Goal: Task Accomplishment & Management: Manage account settings

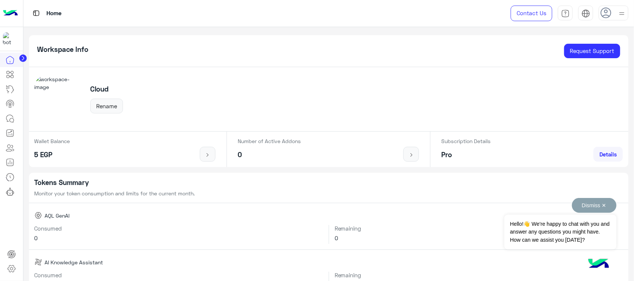
click at [599, 206] on button "Dismiss ✕" at bounding box center [594, 205] width 45 height 15
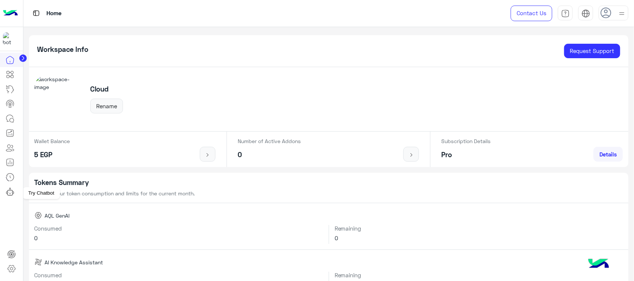
click at [4, 191] on link at bounding box center [10, 191] width 20 height 15
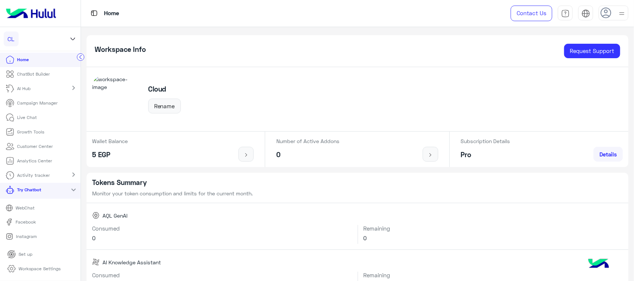
click at [36, 206] on p "WebChat" at bounding box center [25, 208] width 24 height 7
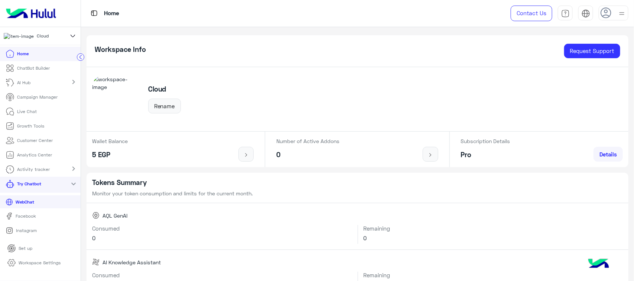
click at [40, 12] on img at bounding box center [31, 14] width 56 height 16
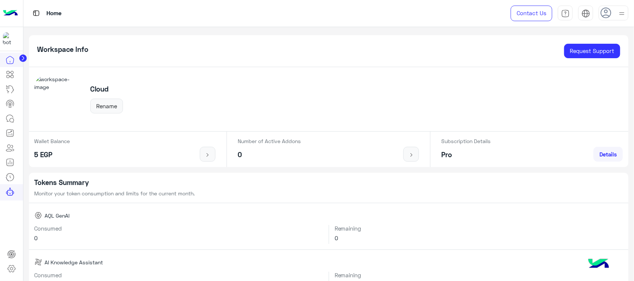
click at [14, 15] on img at bounding box center [10, 14] width 15 height 16
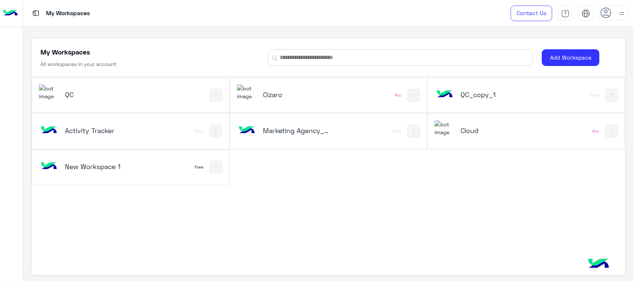
click at [171, 99] on div "QC" at bounding box center [130, 95] width 197 height 35
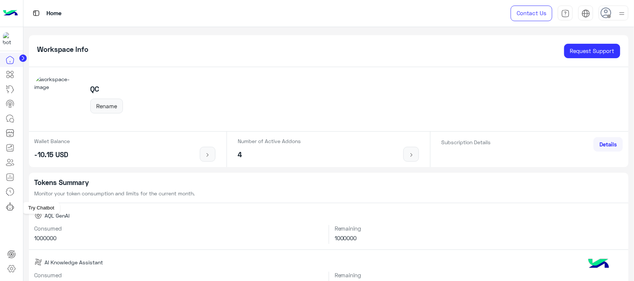
click at [6, 206] on icon at bounding box center [10, 206] width 9 height 9
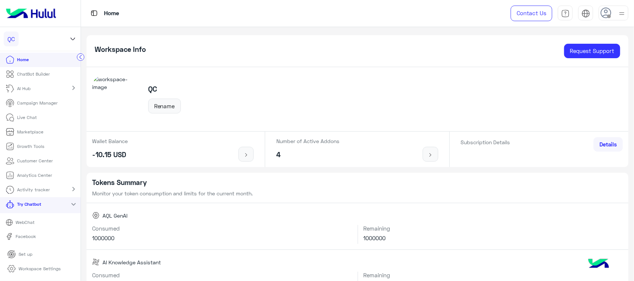
click at [27, 220] on p "WebChat" at bounding box center [25, 222] width 24 height 7
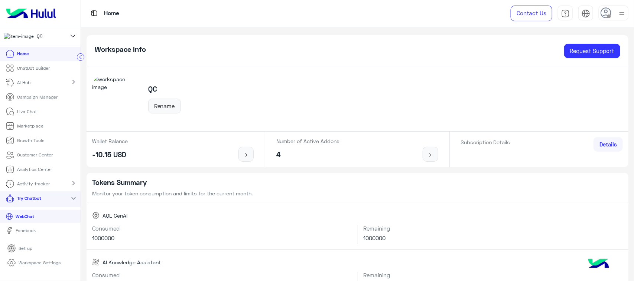
click at [614, 8] on div at bounding box center [613, 13] width 30 height 15
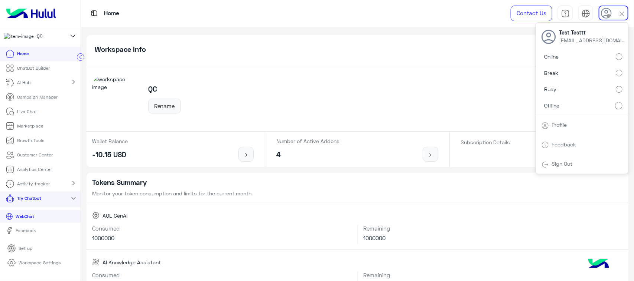
click at [586, 55] on label "Online" at bounding box center [581, 56] width 81 height 13
click at [36, 61] on li "Home" at bounding box center [40, 54] width 81 height 14
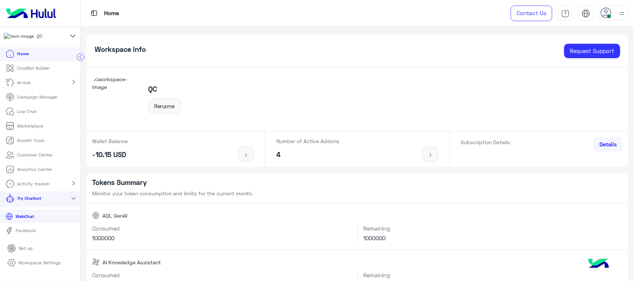
click at [33, 69] on p "ChatBot Builder" at bounding box center [33, 68] width 33 height 7
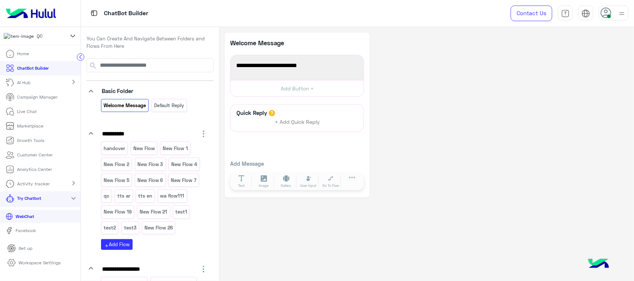
click at [44, 267] on p "Workspace Settings" at bounding box center [40, 263] width 42 height 7
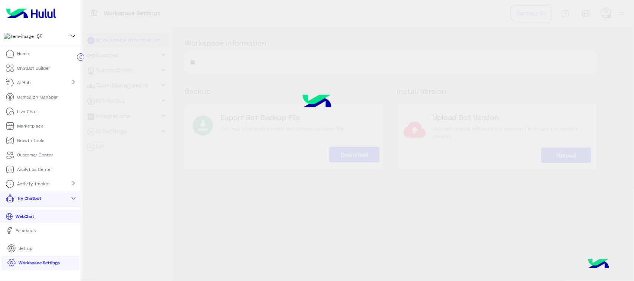
click at [80, 57] on circle at bounding box center [80, 57] width 7 height 7
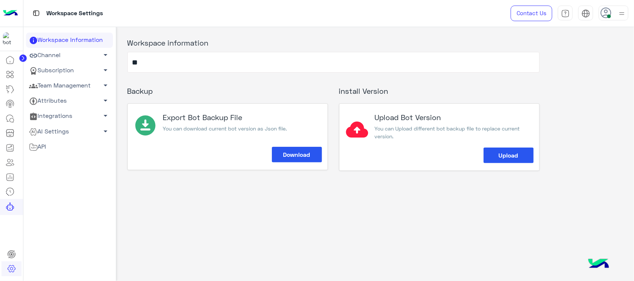
click at [62, 84] on link "Team Management arrow_drop_down" at bounding box center [69, 85] width 87 height 15
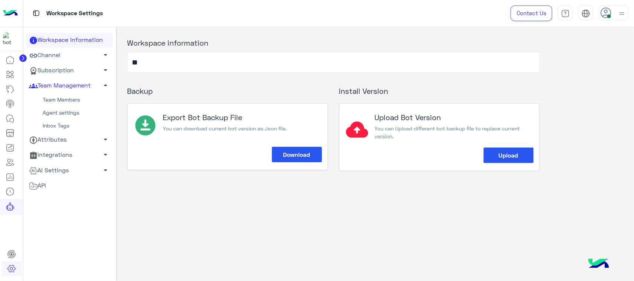
click at [58, 114] on link "Agent settings" at bounding box center [69, 113] width 87 height 13
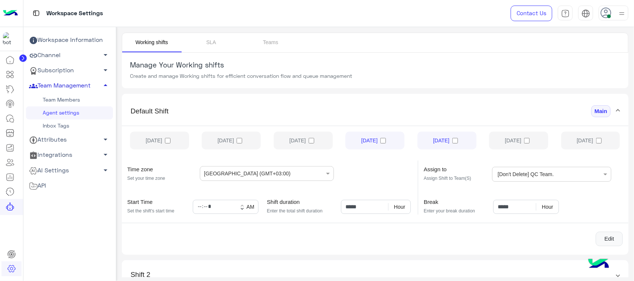
click at [69, 82] on link "Team Management arrow_drop_up" at bounding box center [69, 85] width 87 height 15
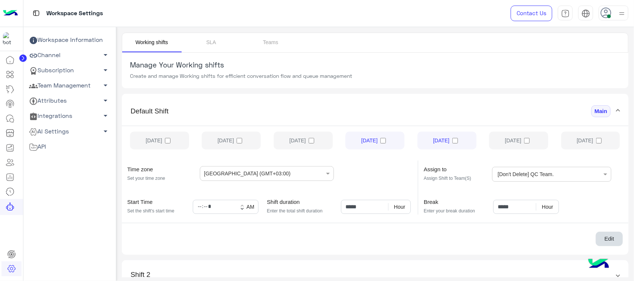
click at [604, 241] on button "Edit" at bounding box center [608, 239] width 27 height 15
click at [151, 140] on label "Sunday" at bounding box center [159, 141] width 59 height 18
click at [232, 140] on label "Monday" at bounding box center [231, 141] width 59 height 18
click at [301, 132] on label "Tuesday" at bounding box center [303, 141] width 59 height 18
drag, startPoint x: 504, startPoint y: 137, endPoint x: 513, endPoint y: 138, distance: 9.3
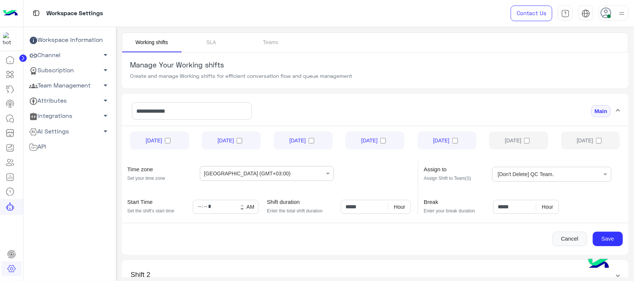
click at [506, 138] on label "Friday" at bounding box center [518, 141] width 59 height 18
click at [594, 138] on label "Saturday" at bounding box center [590, 141] width 59 height 18
click at [516, 147] on label "Friday" at bounding box center [518, 141] width 59 height 18
click at [563, 176] on input "text" at bounding box center [569, 173] width 22 height 13
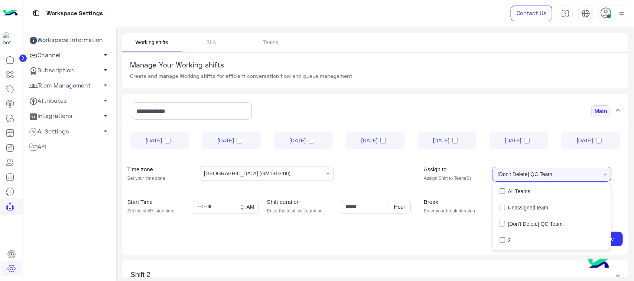
click at [553, 186] on div "All Teams" at bounding box center [551, 191] width 118 height 16
click at [539, 114] on mat-panel-title "**********" at bounding box center [371, 111] width 480 height 29
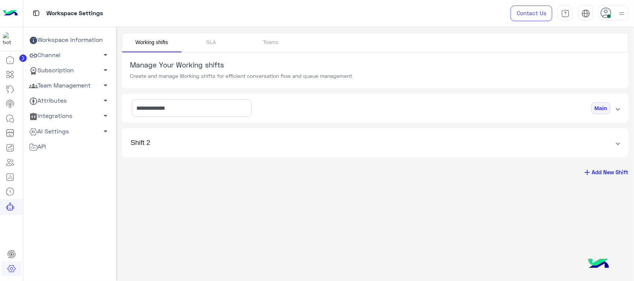
click at [553, 98] on mat-panel-title "**********" at bounding box center [371, 108] width 480 height 29
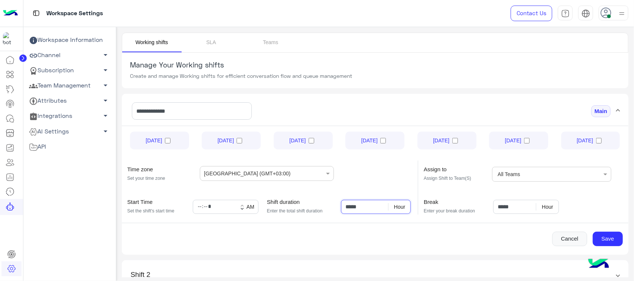
click at [347, 206] on input "*****" at bounding box center [376, 207] width 70 height 14
click at [611, 238] on button "Save" at bounding box center [607, 239] width 30 height 15
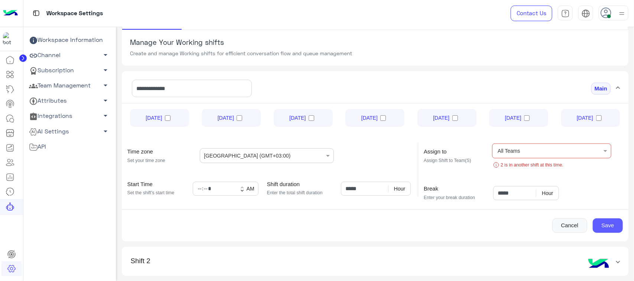
scroll to position [46, 0]
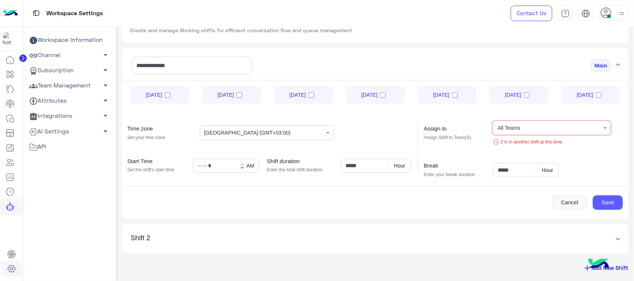
click at [599, 203] on button "Save" at bounding box center [607, 203] width 30 height 15
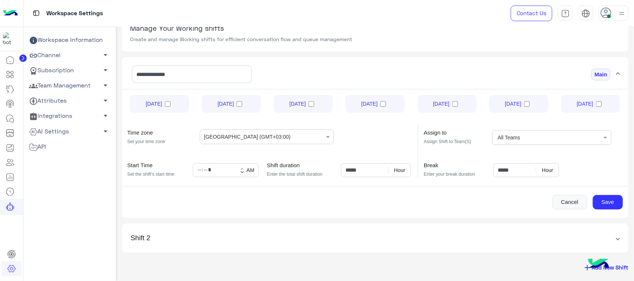
click at [610, 236] on span "Shift 2" at bounding box center [374, 238] width 486 height 9
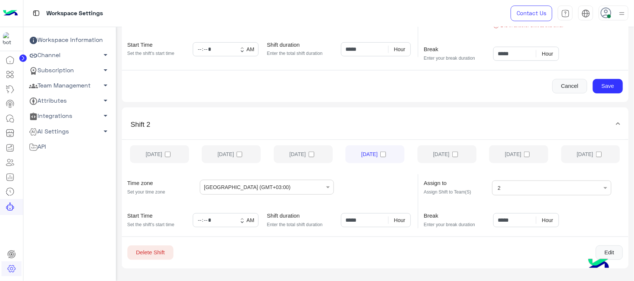
scroll to position [179, 0]
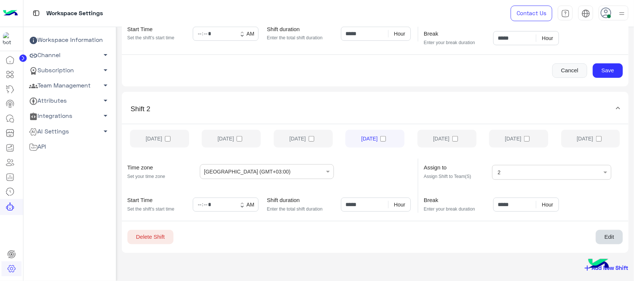
click at [599, 233] on button "Edit" at bounding box center [608, 237] width 27 height 15
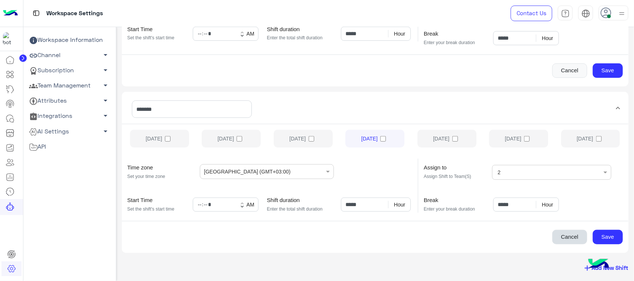
click at [557, 234] on button "Cancel" at bounding box center [569, 237] width 35 height 15
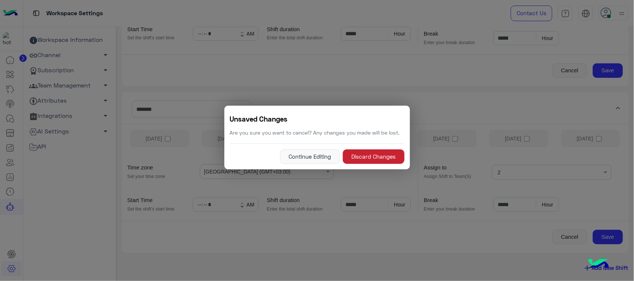
click at [351, 153] on button "Discard Changes" at bounding box center [374, 157] width 62 height 15
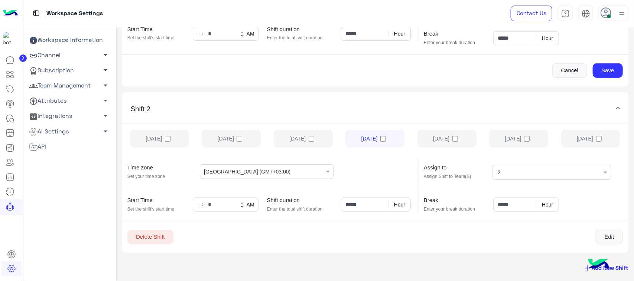
click at [150, 233] on button "Delete Shift" at bounding box center [150, 237] width 46 height 15
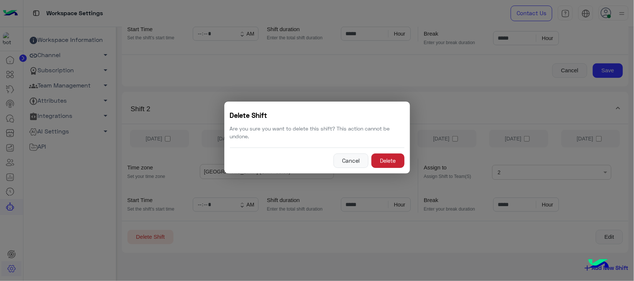
click at [381, 165] on button "Delete" at bounding box center [387, 161] width 33 height 15
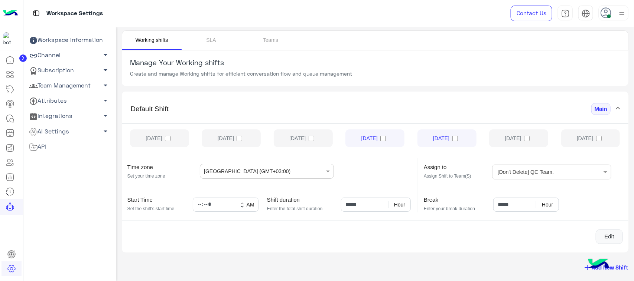
scroll to position [3, 0]
click at [613, 242] on button "Edit" at bounding box center [608, 237] width 27 height 15
click at [513, 143] on label "Friday" at bounding box center [518, 139] width 59 height 18
click at [582, 138] on label "Saturday" at bounding box center [590, 139] width 59 height 18
drag, startPoint x: 307, startPoint y: 138, endPoint x: 298, endPoint y: 138, distance: 8.5
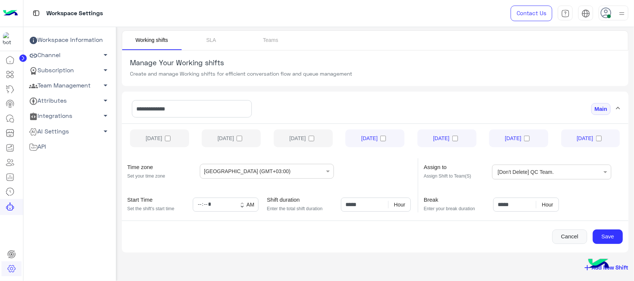
click at [303, 138] on label "Tuesday" at bounding box center [303, 139] width 59 height 18
drag, startPoint x: 232, startPoint y: 134, endPoint x: 157, endPoint y: 134, distance: 75.4
click at [229, 134] on label "Monday" at bounding box center [231, 139] width 59 height 18
click at [148, 134] on label "Sunday" at bounding box center [159, 139] width 59 height 18
click at [233, 137] on label "Monday" at bounding box center [231, 139] width 59 height 18
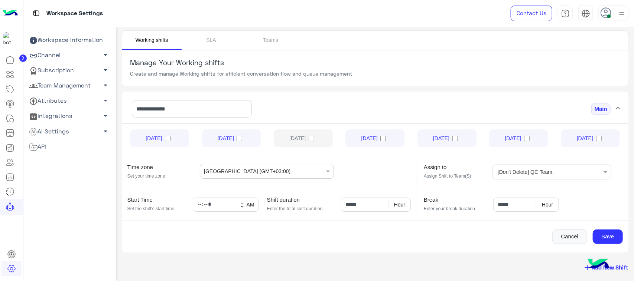
click at [306, 136] on label "Tuesday" at bounding box center [303, 139] width 59 height 18
click at [346, 205] on input "*****" at bounding box center [376, 205] width 70 height 14
type input "*****"
click at [516, 175] on span "[Don't Delete] QC Team." at bounding box center [526, 172] width 62 height 7
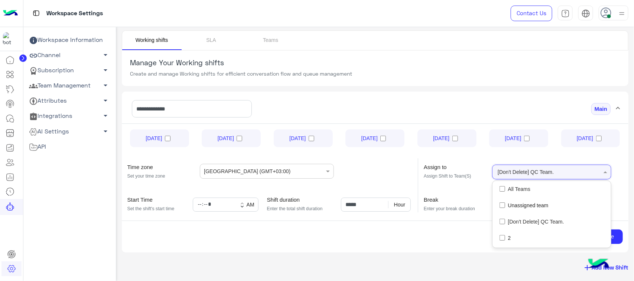
click at [516, 186] on span "All Teams" at bounding box center [519, 189] width 22 height 7
click at [523, 112] on mat-panel-title "**********" at bounding box center [371, 109] width 480 height 29
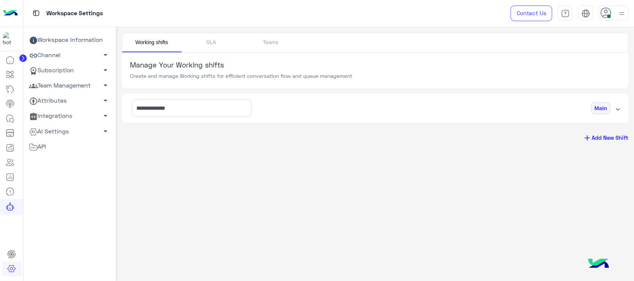
scroll to position [0, 0]
click at [523, 112] on mat-panel-title "**********" at bounding box center [371, 108] width 480 height 29
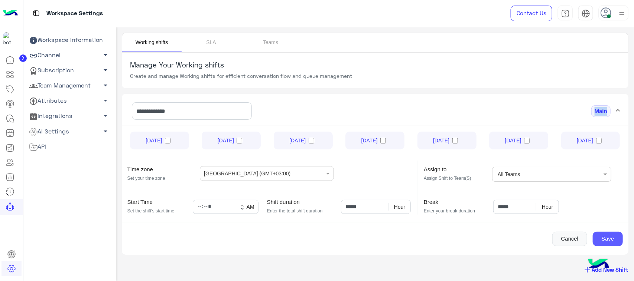
click at [607, 241] on button "Save" at bounding box center [607, 239] width 30 height 15
click at [10, 73] on icon at bounding box center [10, 74] width 9 height 9
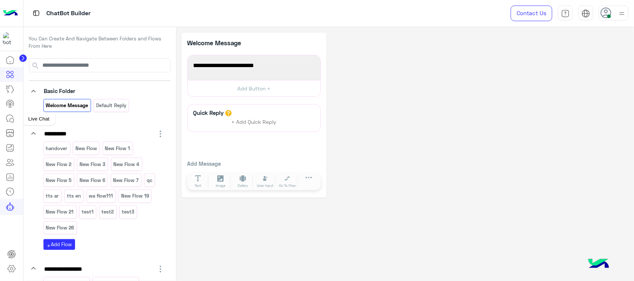
click at [8, 117] on icon at bounding box center [10, 118] width 9 height 9
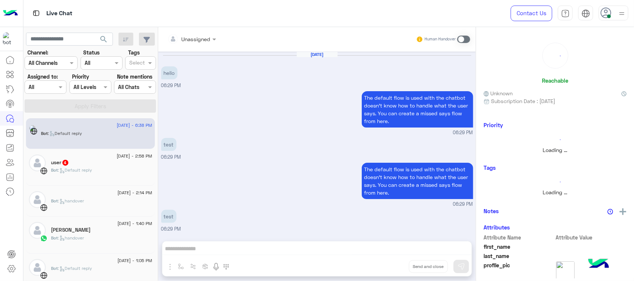
scroll to position [437, 0]
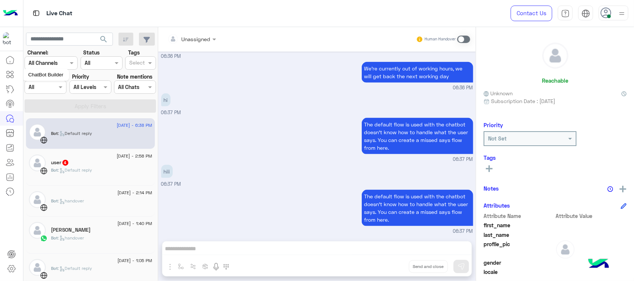
click at [11, 73] on icon at bounding box center [12, 72] width 3 height 3
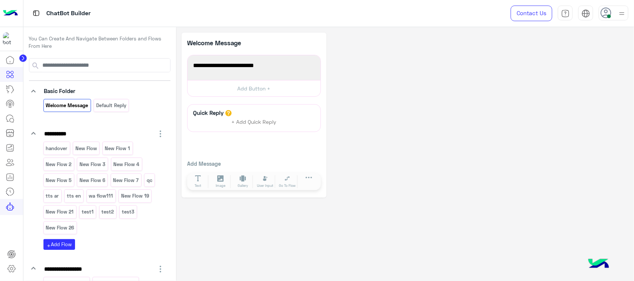
click at [24, 59] on circle at bounding box center [22, 58] width 7 height 7
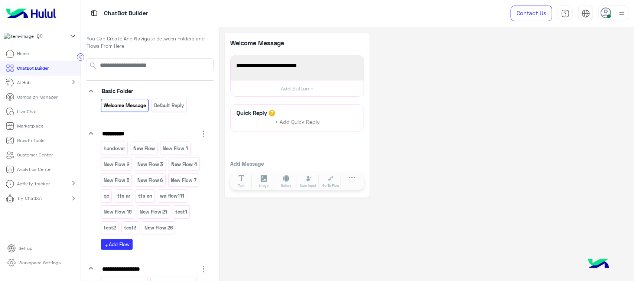
click at [24, 115] on p "Live Chat" at bounding box center [27, 111] width 20 height 7
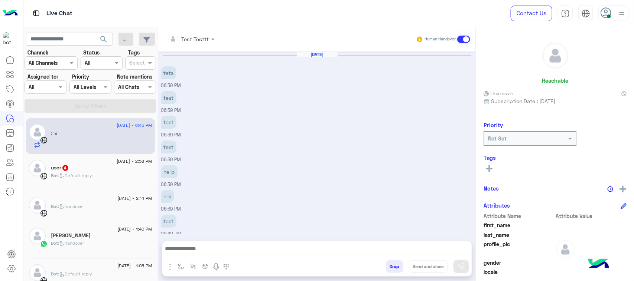
scroll to position [323, 0]
click at [9, 12] on img at bounding box center [10, 14] width 15 height 16
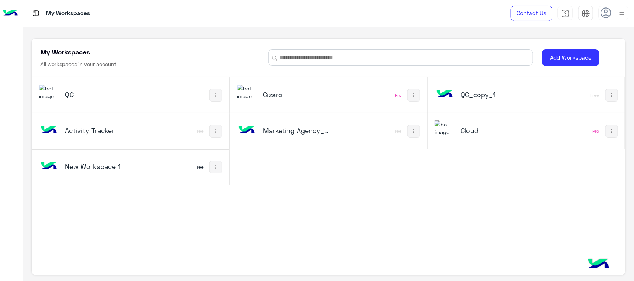
click at [604, 14] on icon at bounding box center [605, 12] width 11 height 11
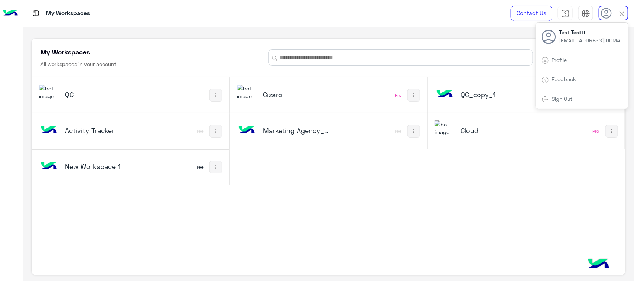
click at [558, 102] on div "Sign Out" at bounding box center [582, 99] width 92 height 20
click at [555, 98] on link "Sign Out" at bounding box center [562, 99] width 21 height 6
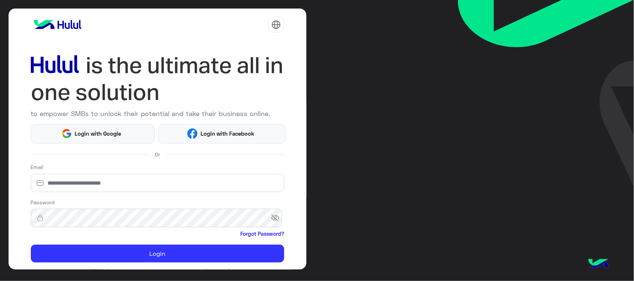
click at [567, 99] on div "to empower SMBs to unlock their potential and take their business online. Login…" at bounding box center [317, 140] width 634 height 281
